Goal: Information Seeking & Learning: Learn about a topic

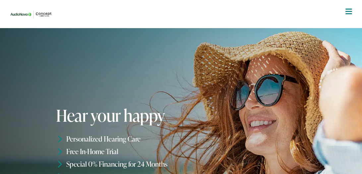
click at [38, 16] on img at bounding box center [32, 15] width 50 height 18
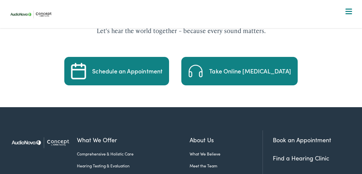
scroll to position [1794, 0]
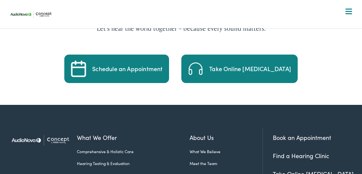
click at [113, 161] on link "Hearing Testing & Evaluation" at bounding box center [133, 164] width 113 height 6
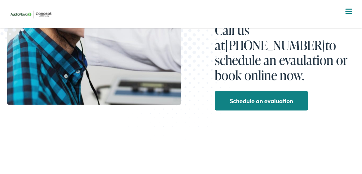
scroll to position [119, 0]
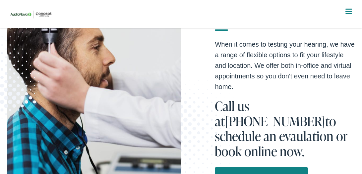
click at [348, 9] on span at bounding box center [348, 9] width 7 height 1
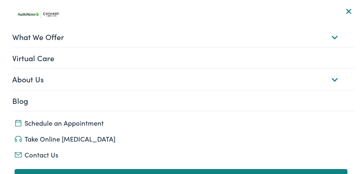
click at [58, 40] on link "What We Offer" at bounding box center [183, 37] width 342 height 21
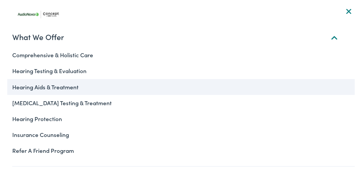
click at [39, 85] on link "Hearing Aids & Treatment" at bounding box center [180, 87] width 347 height 16
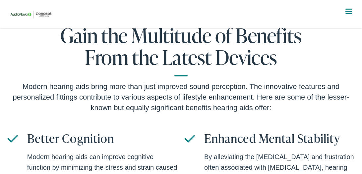
scroll to position [1474, 0]
